Goal: Navigation & Orientation: Find specific page/section

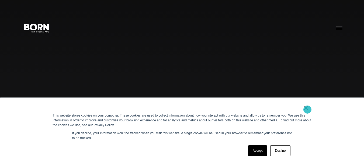
click at [307, 110] on link "×" at bounding box center [306, 108] width 6 height 5
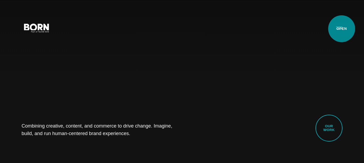
click at [341, 29] on button "Primary Menu" at bounding box center [339, 27] width 13 height 11
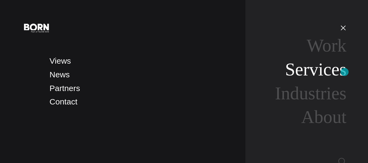
click at [344, 72] on link "Services" at bounding box center [315, 70] width 61 height 20
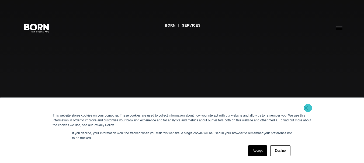
click at [308, 108] on link "×" at bounding box center [306, 108] width 6 height 5
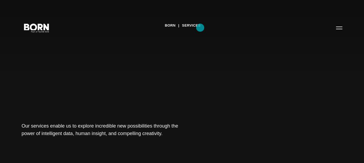
click at [200, 28] on link "Services" at bounding box center [191, 26] width 19 height 8
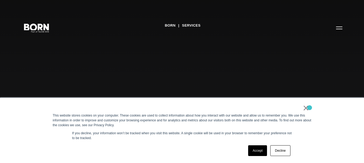
click at [309, 108] on div "× This website stores cookies on your computer. These cookies are used to colle…" at bounding box center [181, 130] width 269 height 65
click at [309, 108] on link "×" at bounding box center [306, 108] width 6 height 5
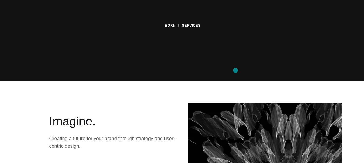
scroll to position [79, 0]
